Goal: Task Accomplishment & Management: Complete application form

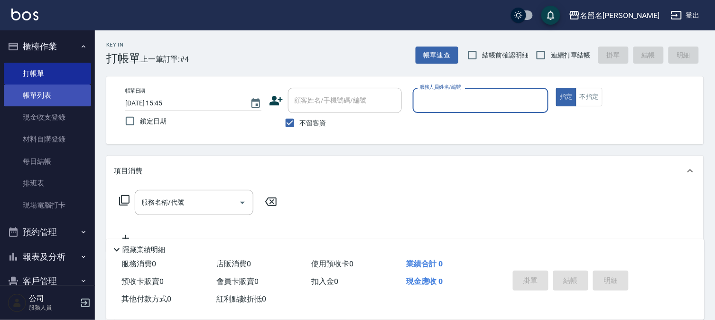
click at [84, 85] on link "帳單列表" at bounding box center [47, 95] width 87 height 22
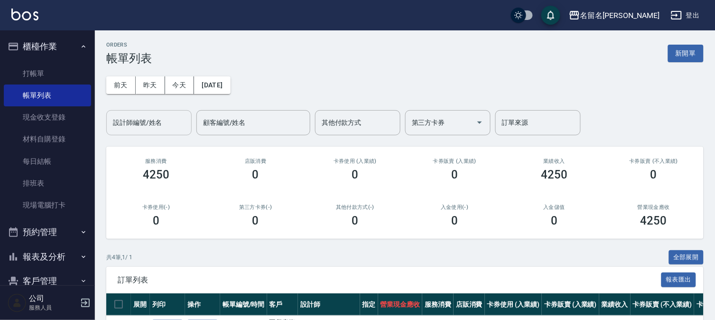
click at [160, 124] on input "設計師編號/姓名" at bounding box center [148, 122] width 77 height 17
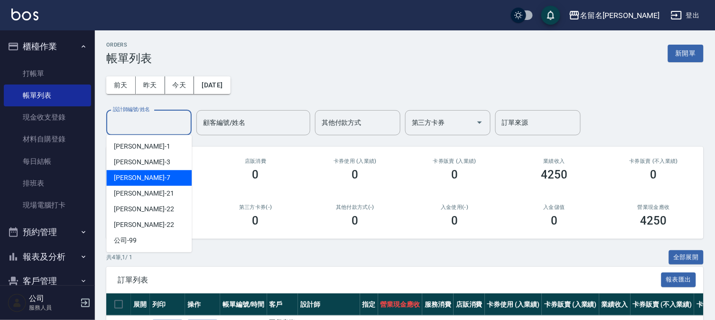
click at [160, 173] on div "[PERSON_NAME]-7" at bounding box center [148, 178] width 85 height 16
type input "[PERSON_NAME]-7"
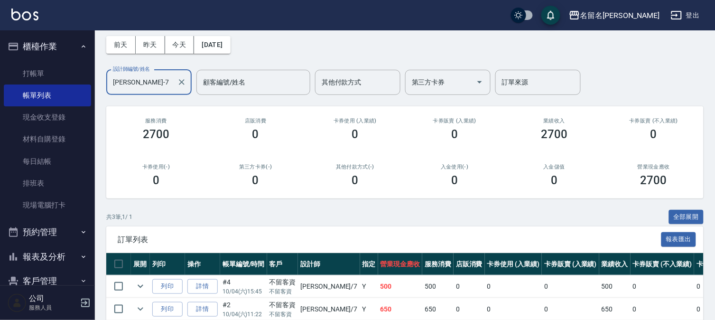
scroll to position [109, 0]
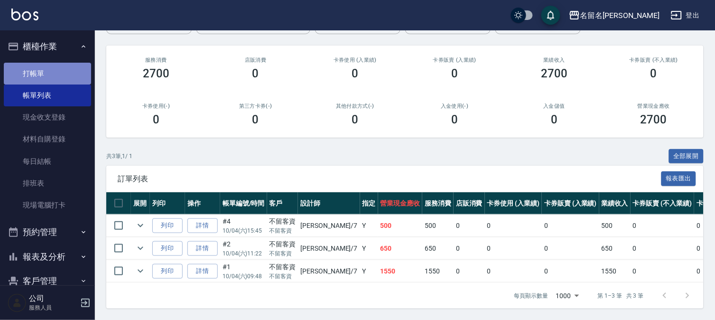
click at [59, 70] on link "打帳單" at bounding box center [47, 74] width 87 height 22
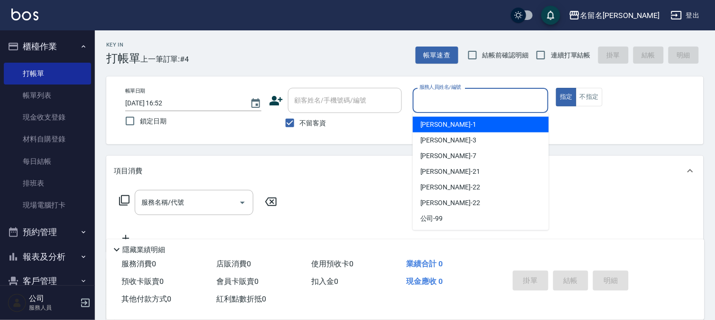
drag, startPoint x: 514, startPoint y: 106, endPoint x: 652, endPoint y: 154, distance: 145.8
click at [518, 104] on input "服務人員姓名/編號" at bounding box center [481, 100] width 128 height 17
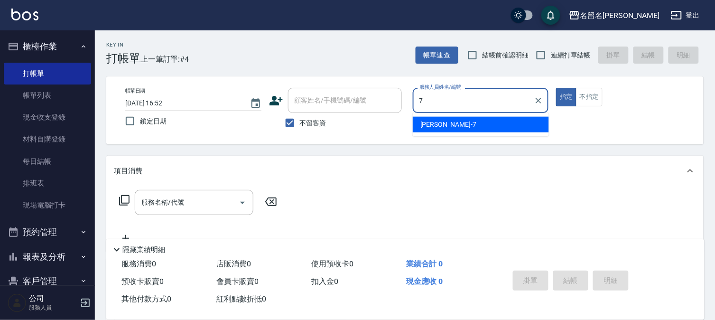
type input "[PERSON_NAME]-7"
type button "true"
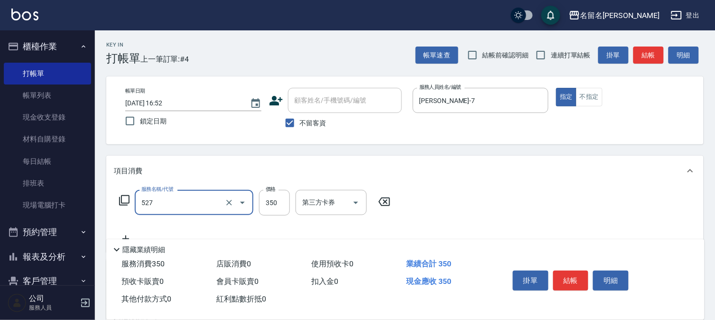
type input "頭皮養護A(527)"
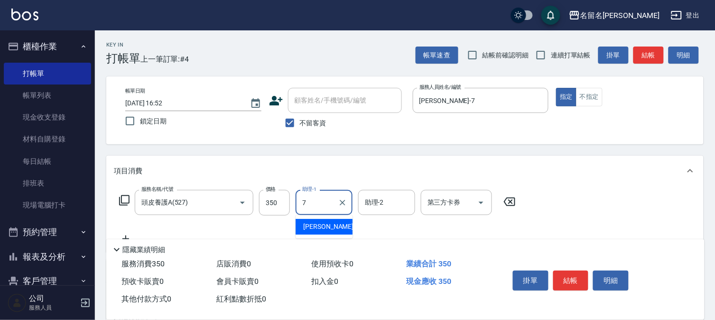
type input "[PERSON_NAME]-7"
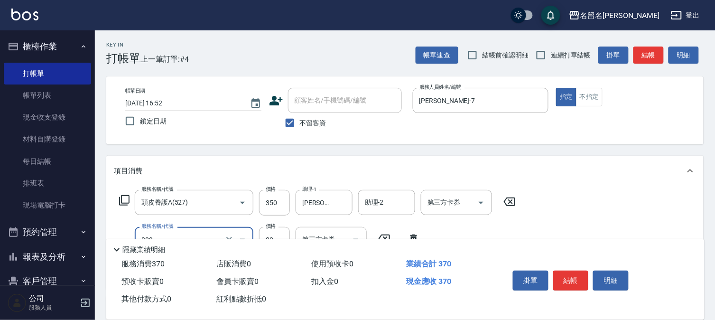
type input "[PERSON_NAME](809)"
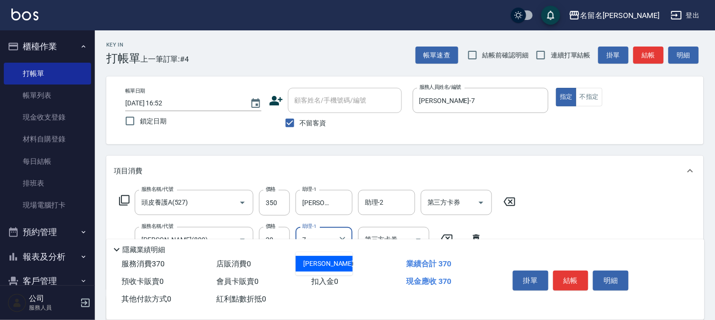
type input "[PERSON_NAME]-7"
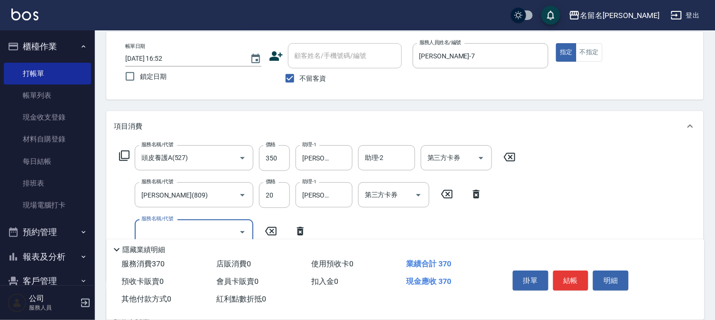
scroll to position [105, 0]
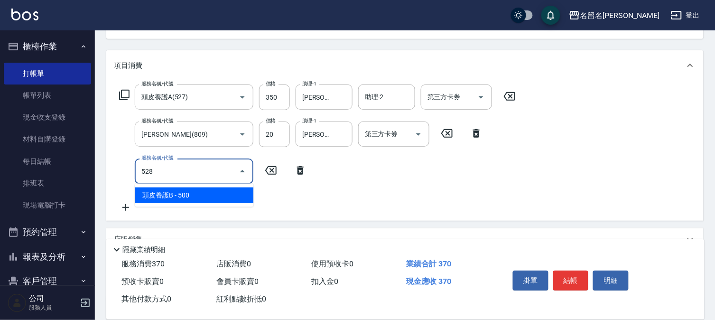
type input "頭皮養護B(528)"
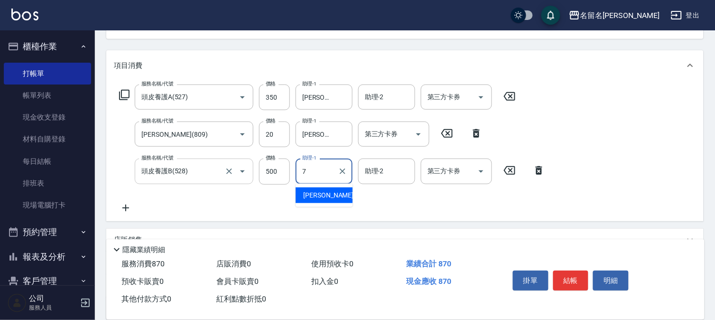
type input "[PERSON_NAME]-7"
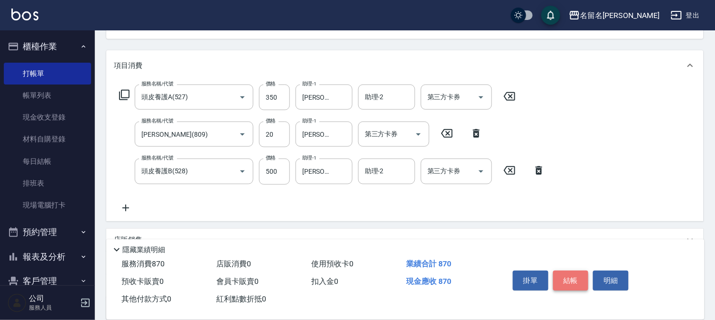
click at [562, 278] on button "結帳" at bounding box center [571, 280] width 36 height 20
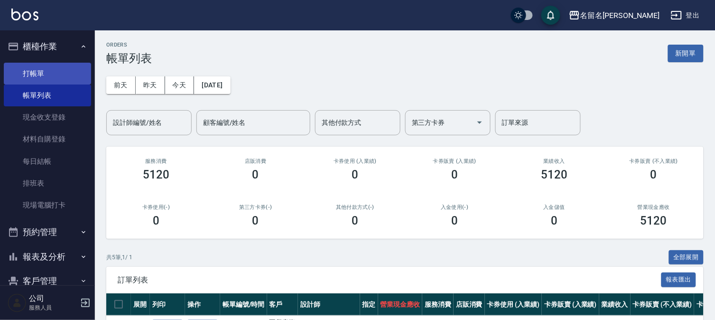
click at [50, 74] on link "打帳單" at bounding box center [47, 74] width 87 height 22
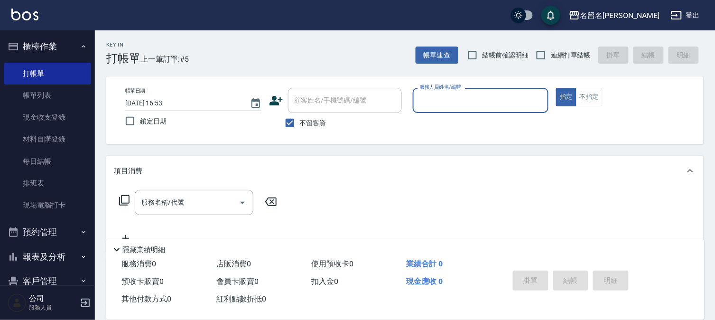
click at [500, 98] on input "服務人員姓名/編號" at bounding box center [481, 100] width 128 height 17
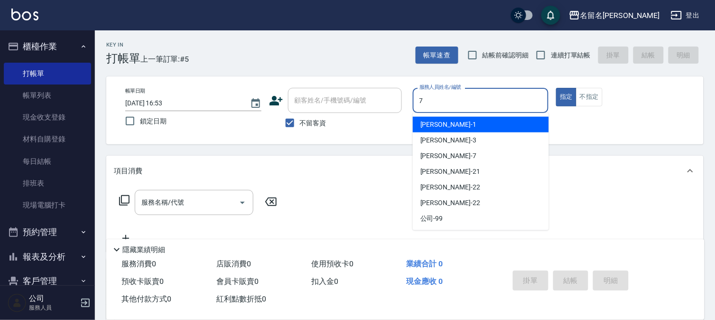
type input "[PERSON_NAME]-7"
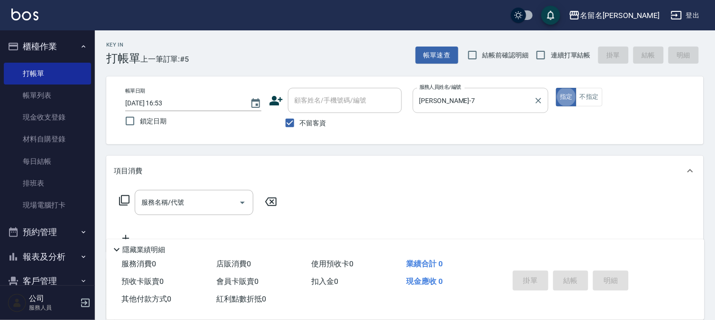
type button "true"
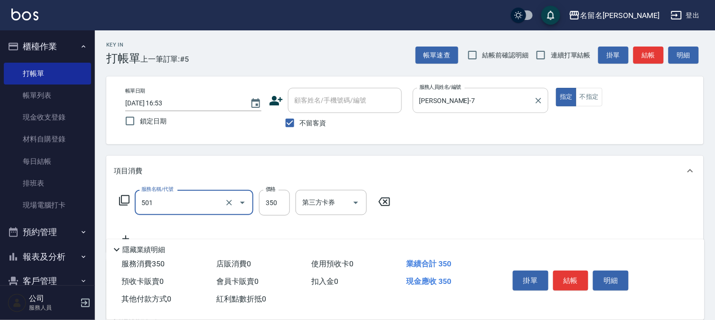
type input "P.S洗髮(501)"
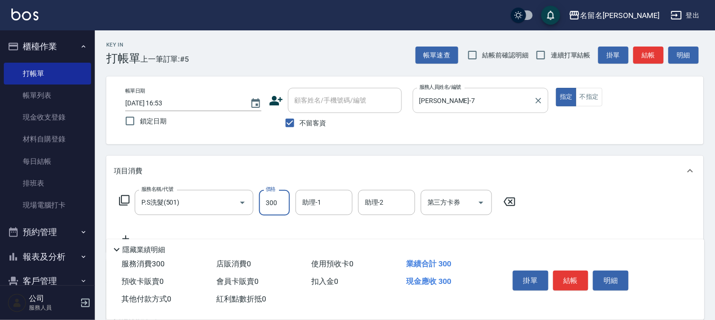
type input "300"
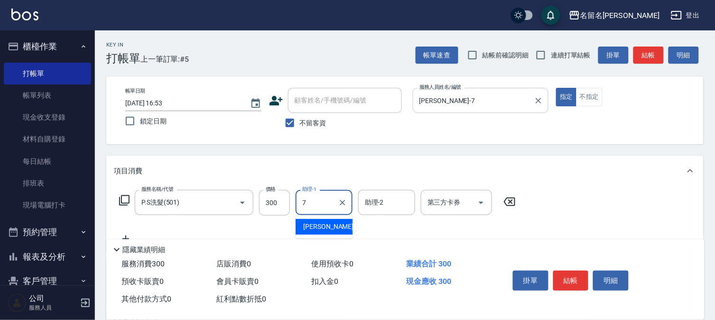
type input "[PERSON_NAME]-7"
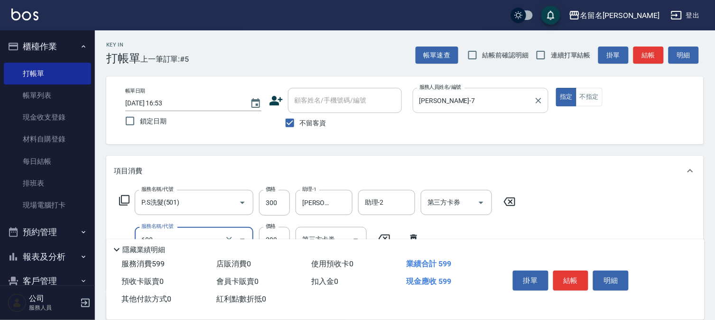
type input "自備護髮(600)"
type input "300"
type input "[PERSON_NAME]-7"
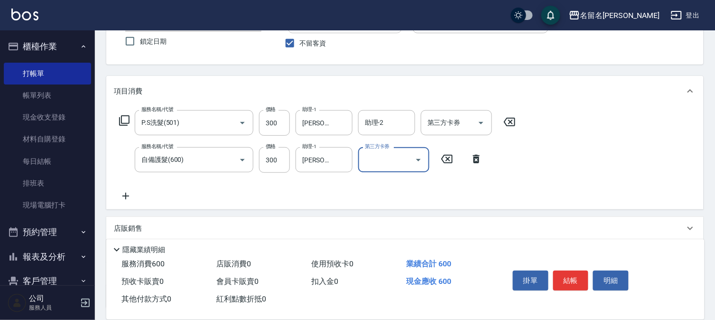
scroll to position [157, 0]
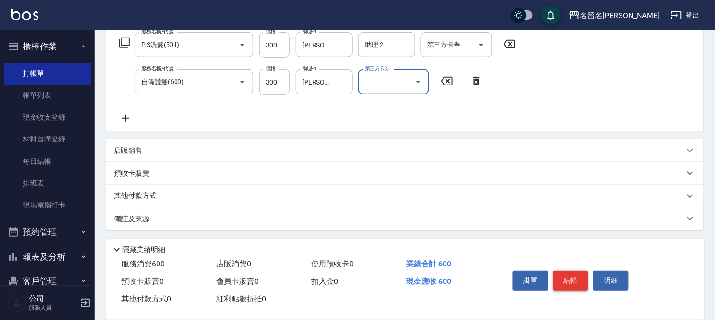
click at [567, 282] on button "結帳" at bounding box center [571, 280] width 36 height 20
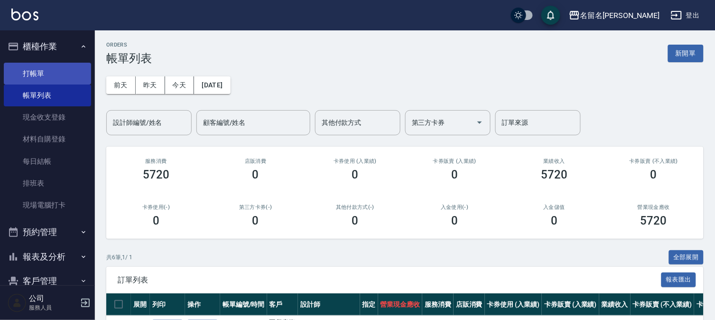
click at [70, 76] on link "打帳單" at bounding box center [47, 74] width 87 height 22
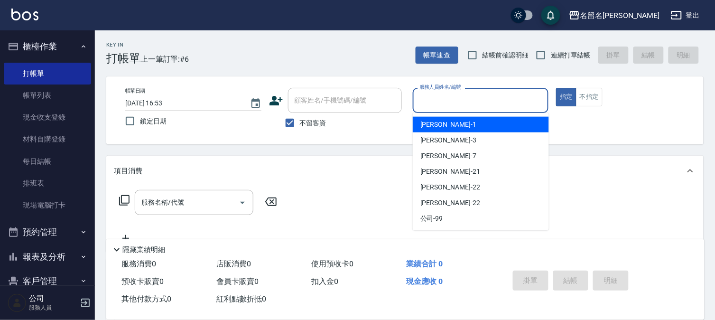
click at [433, 97] on input "服務人員姓名/編號" at bounding box center [481, 100] width 128 height 17
click at [431, 124] on span "[PERSON_NAME]-1" at bounding box center [448, 125] width 56 height 10
type input "[PERSON_NAME]-1"
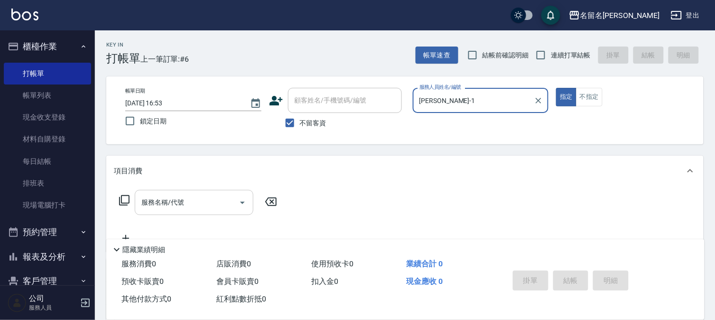
click at [138, 198] on div "服務名稱/代號" at bounding box center [194, 202] width 119 height 25
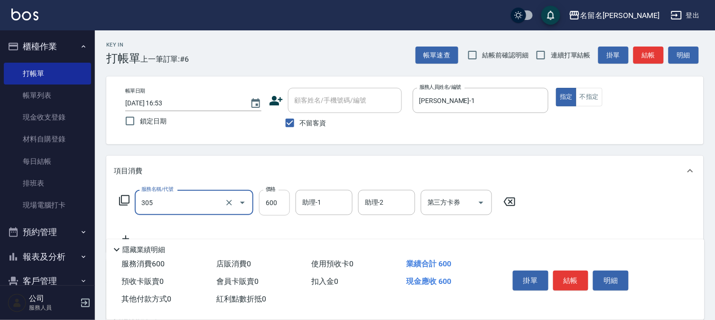
type input "洗+剪(一般)(305)"
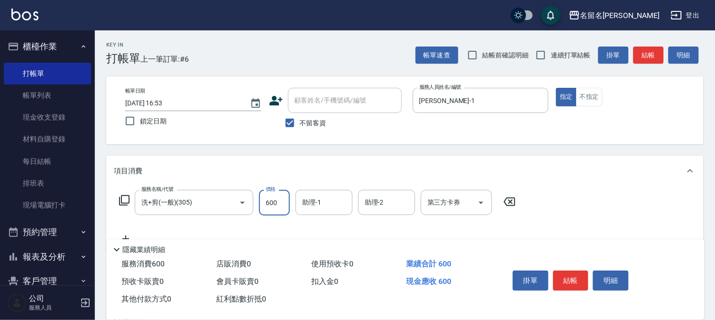
click at [268, 204] on input "600" at bounding box center [274, 203] width 31 height 26
type input "650"
click at [328, 205] on input "助理-1" at bounding box center [324, 202] width 48 height 17
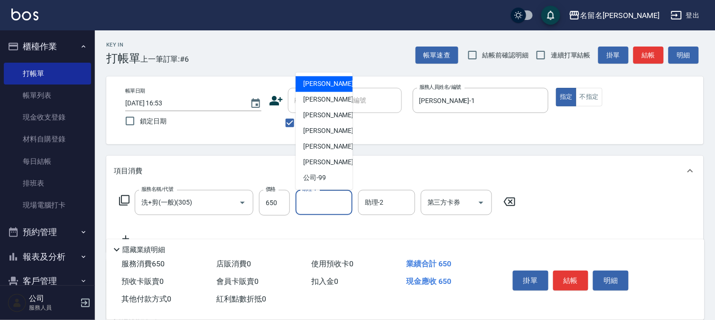
click at [341, 76] on div "[PERSON_NAME]-1" at bounding box center [323, 84] width 57 height 16
type input "[PERSON_NAME]-1"
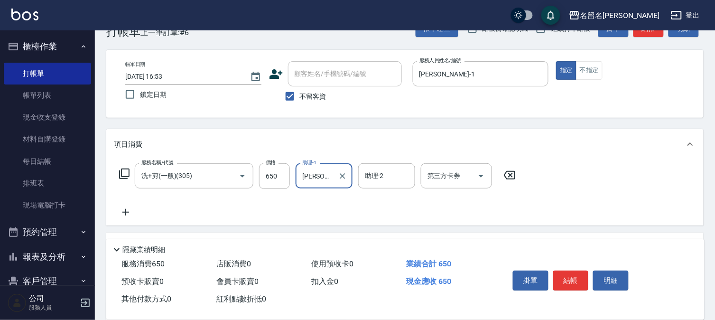
scroll to position [53, 0]
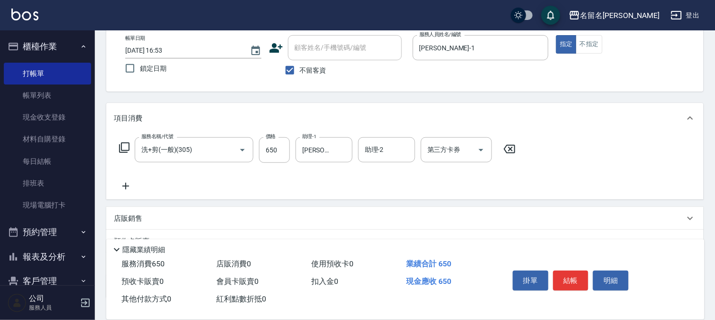
click at [127, 185] on icon at bounding box center [126, 185] width 24 height 11
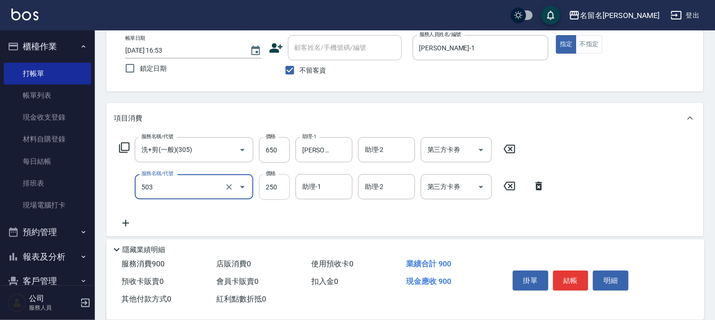
type input "指定洗髮(503)"
click at [276, 187] on input "250" at bounding box center [274, 187] width 31 height 26
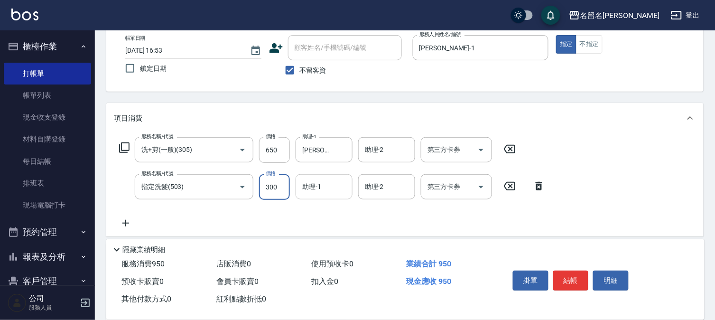
type input "300"
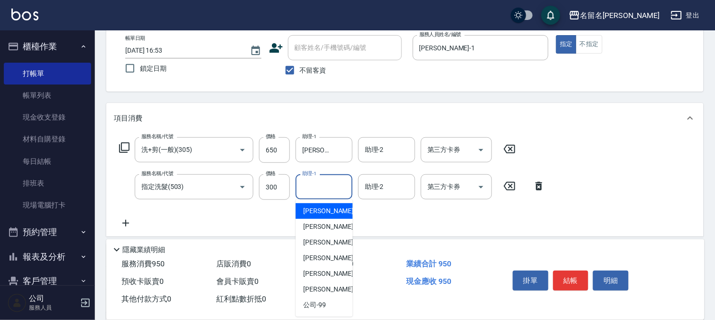
click at [323, 185] on input "助理-1" at bounding box center [324, 186] width 48 height 17
click at [301, 206] on div "[PERSON_NAME]-1" at bounding box center [323, 211] width 57 height 16
type input "[PERSON_NAME]-1"
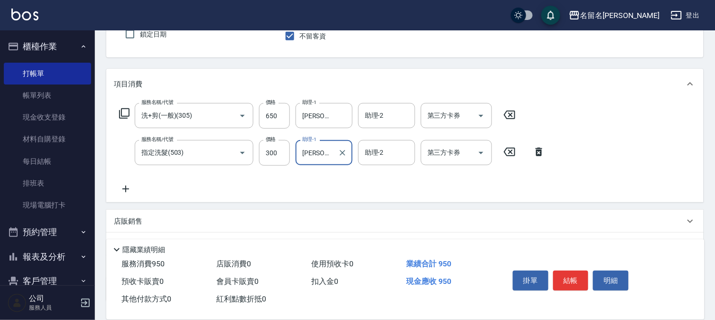
scroll to position [105, 0]
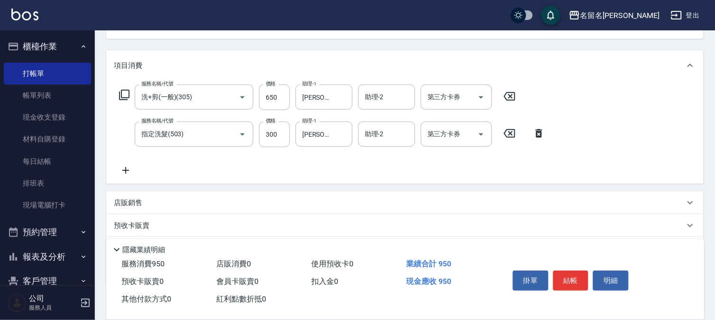
click at [120, 169] on icon at bounding box center [126, 170] width 24 height 11
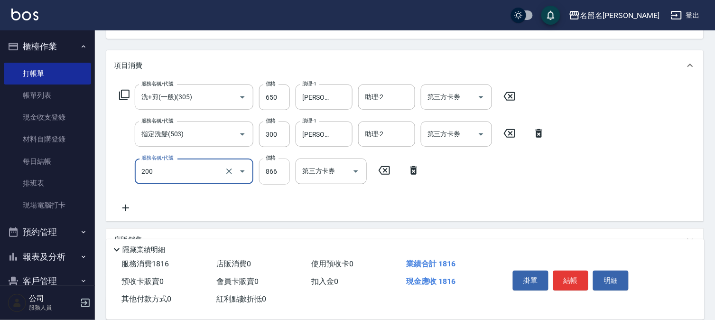
type input "燙髮(設自)(200)"
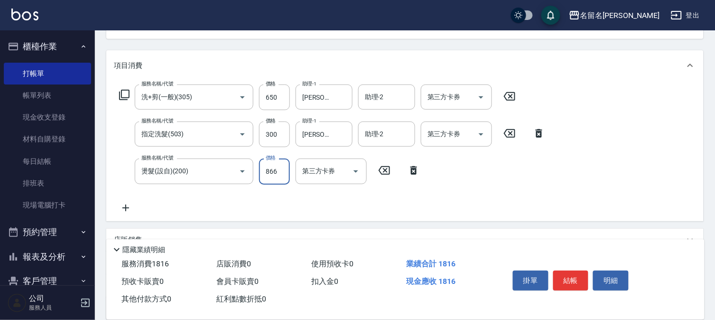
click at [263, 172] on input "866" at bounding box center [274, 171] width 31 height 26
type input "1000"
click at [124, 210] on icon at bounding box center [126, 207] width 24 height 11
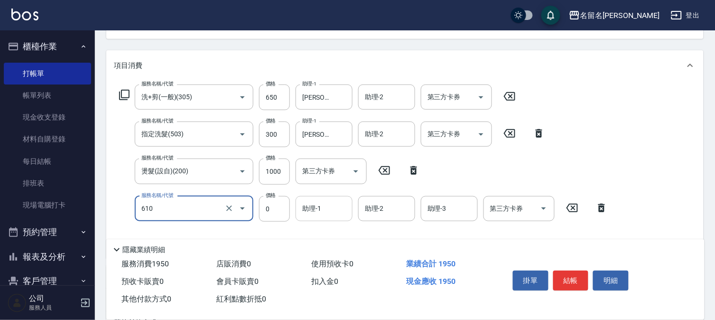
type input "新雪海微酸卡卷免費(610)"
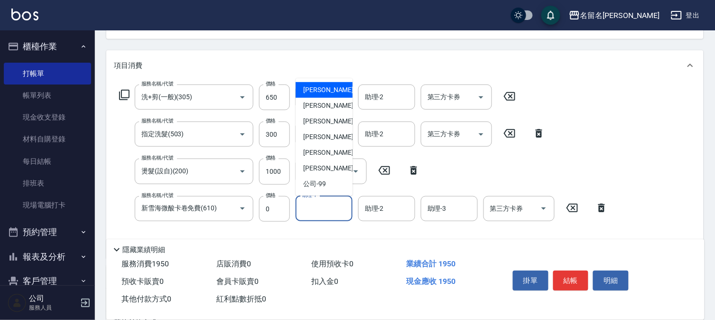
click at [323, 216] on input "助理-1" at bounding box center [324, 208] width 48 height 17
click at [321, 82] on div "[PERSON_NAME]-1" at bounding box center [323, 90] width 57 height 16
type input "[PERSON_NAME]-1"
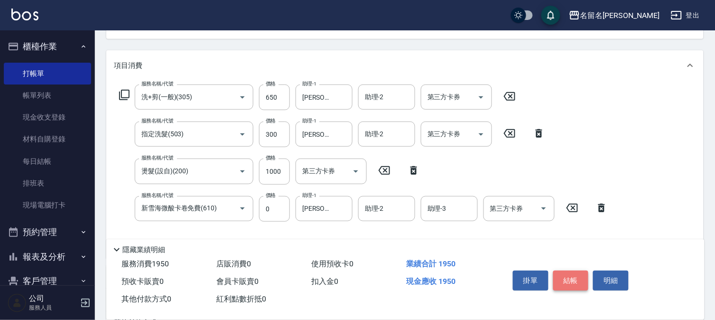
click at [565, 277] on button "結帳" at bounding box center [571, 280] width 36 height 20
